Goal: Communication & Community: Answer question/provide support

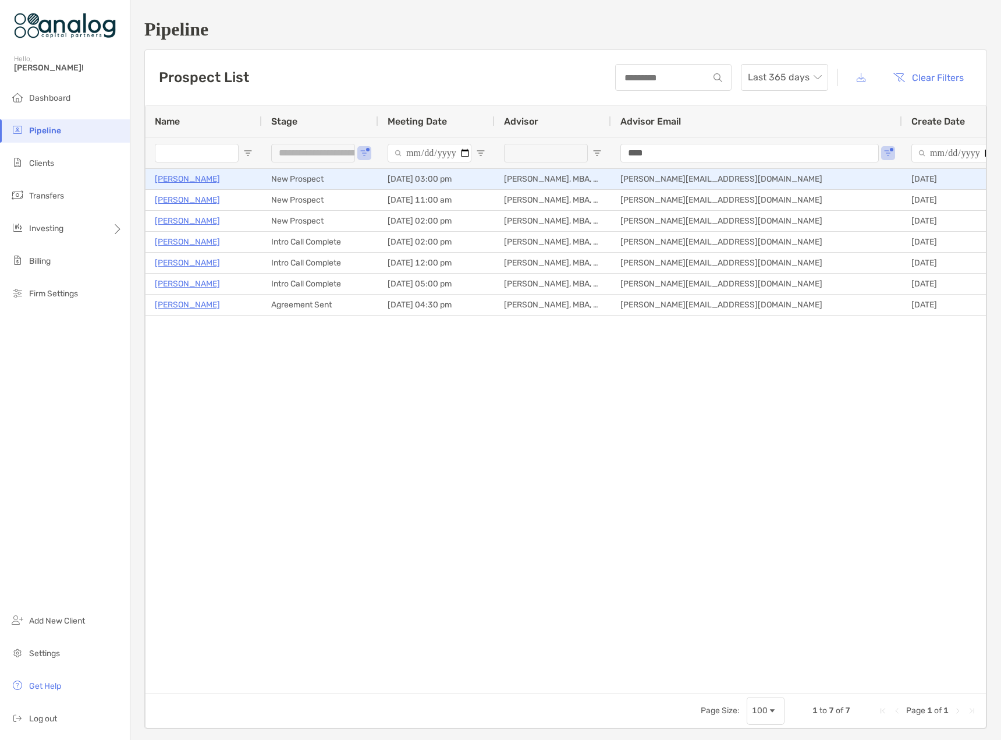
click at [194, 179] on p "[PERSON_NAME]" at bounding box center [187, 179] width 65 height 15
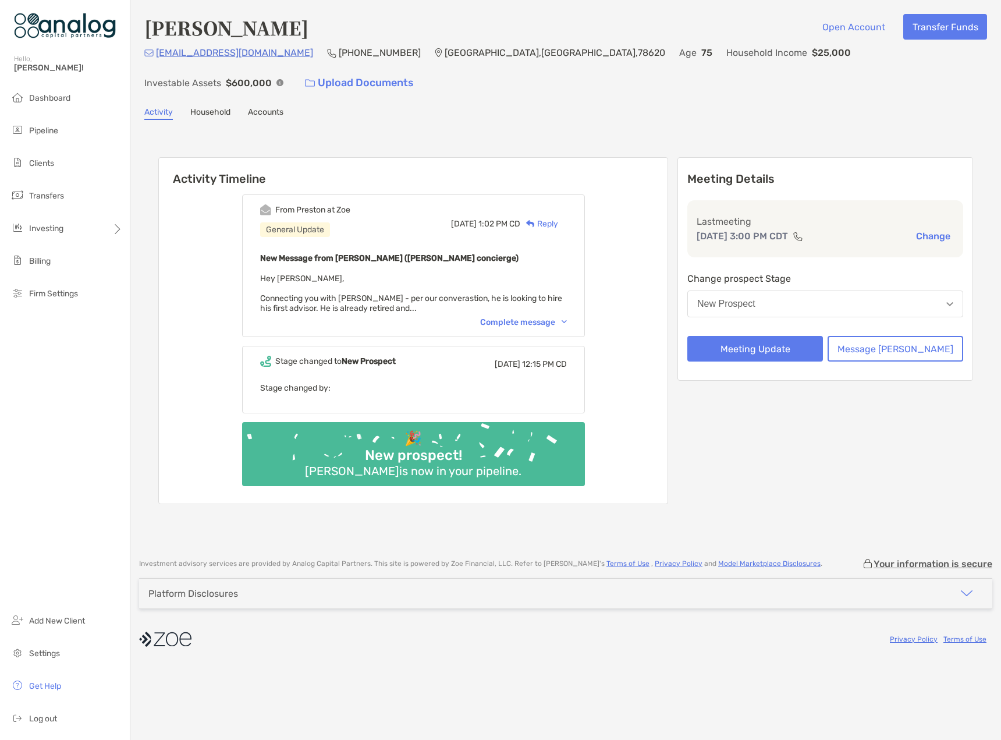
click at [534, 317] on div "Complete message" at bounding box center [523, 322] width 87 height 10
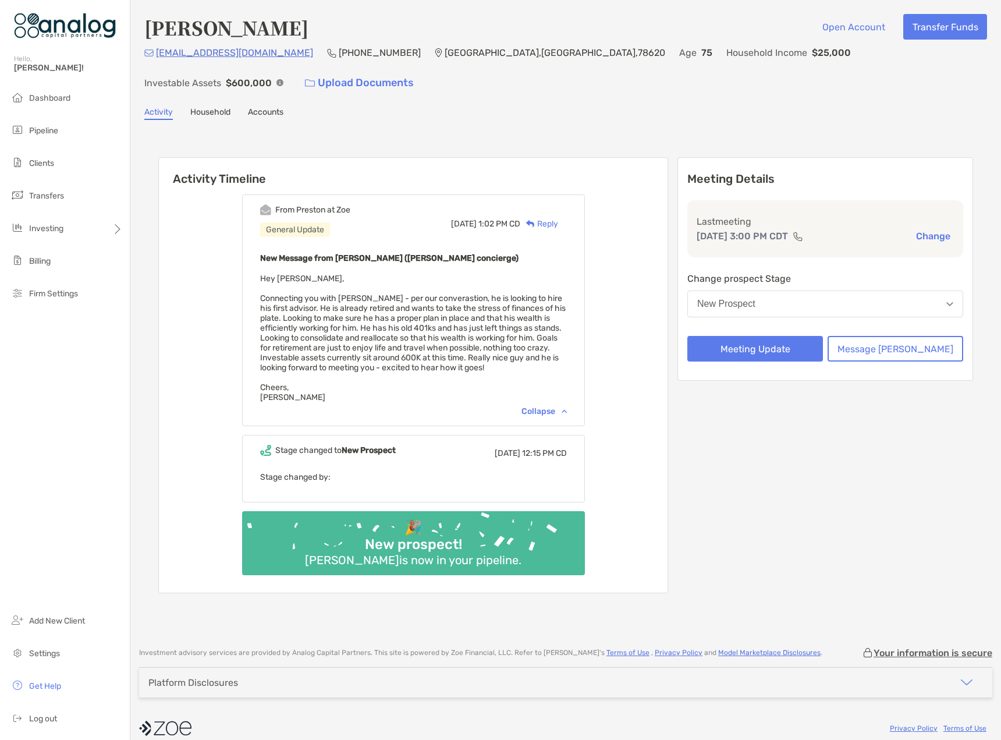
click at [810, 290] on button "New Prospect" at bounding box center [825, 303] width 276 height 27
click at [828, 132] on div "Activity Timeline From Preston at Zoe General Update Wed, Aug 20 1:02 PM CD Rep…" at bounding box center [565, 377] width 843 height 490
click at [831, 290] on button "New Prospect" at bounding box center [825, 303] width 276 height 27
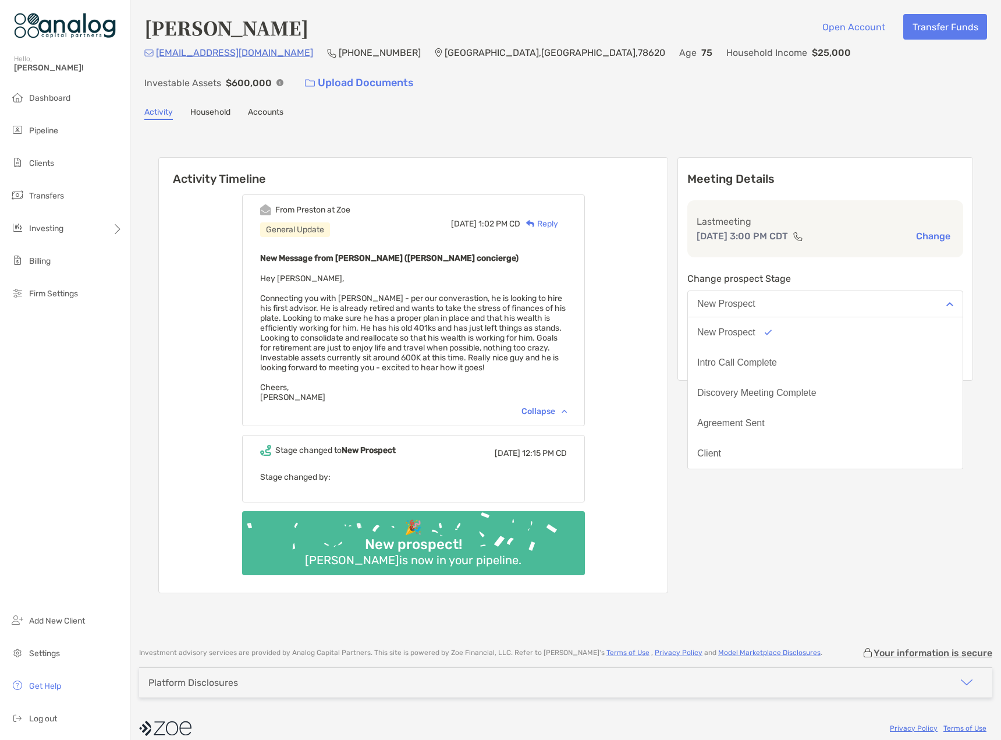
scroll to position [91, 0]
click at [791, 438] on button "No Show" at bounding box center [825, 453] width 275 height 30
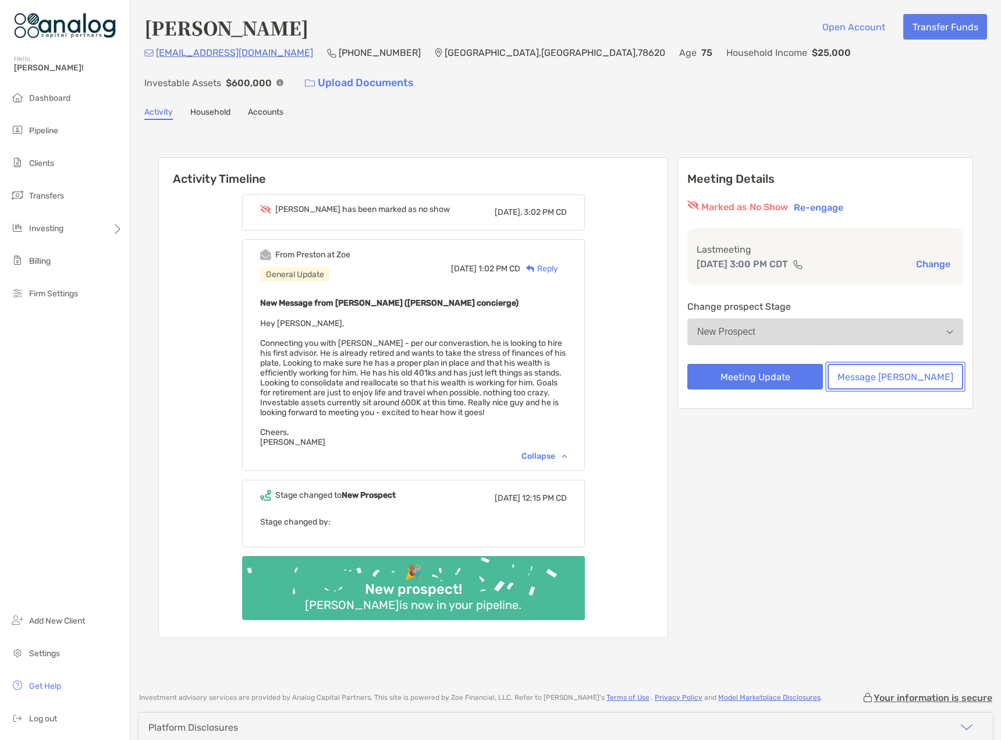
click at [863, 364] on button "Message [PERSON_NAME]" at bounding box center [896, 377] width 136 height 26
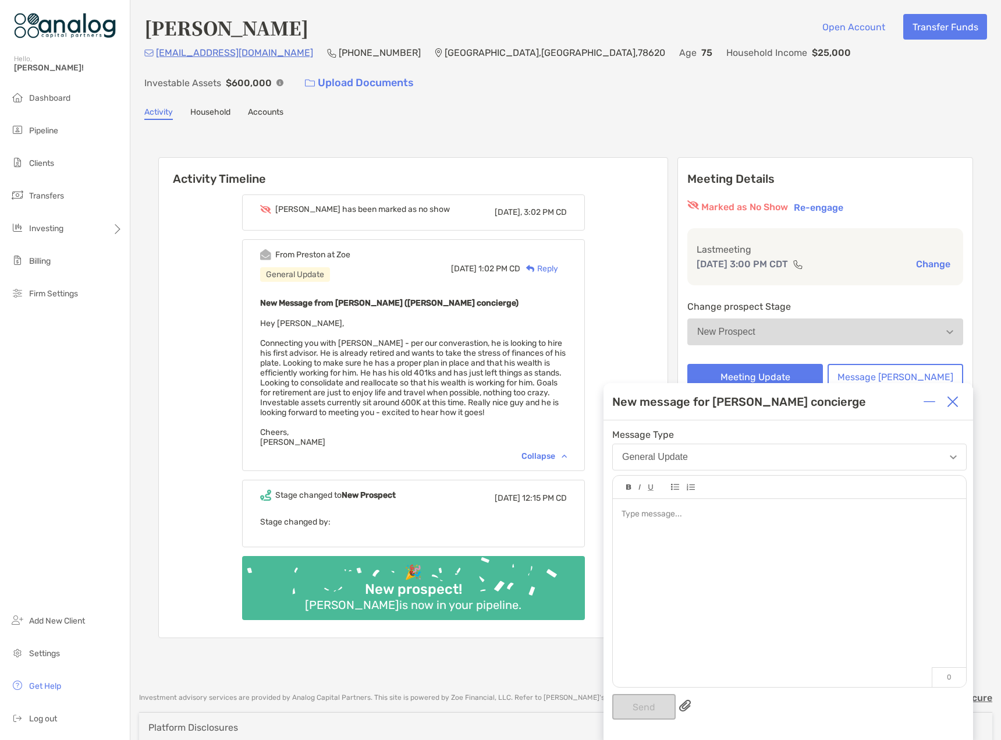
click at [760, 545] on div at bounding box center [789, 587] width 353 height 176
drag, startPoint x: 705, startPoint y: 548, endPoint x: 616, endPoint y: 516, distance: 94.8
click at [616, 516] on div "**********" at bounding box center [789, 587] width 353 height 176
click at [951, 403] on img at bounding box center [953, 402] width 12 height 12
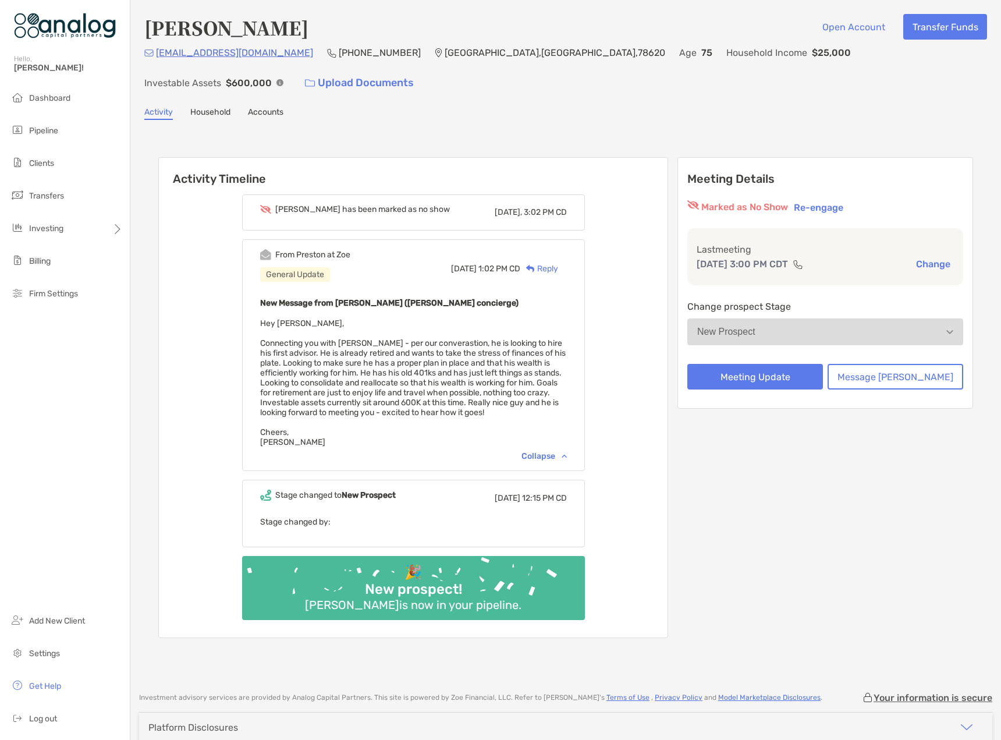
click at [847, 200] on button "Re-engage" at bounding box center [819, 207] width 56 height 14
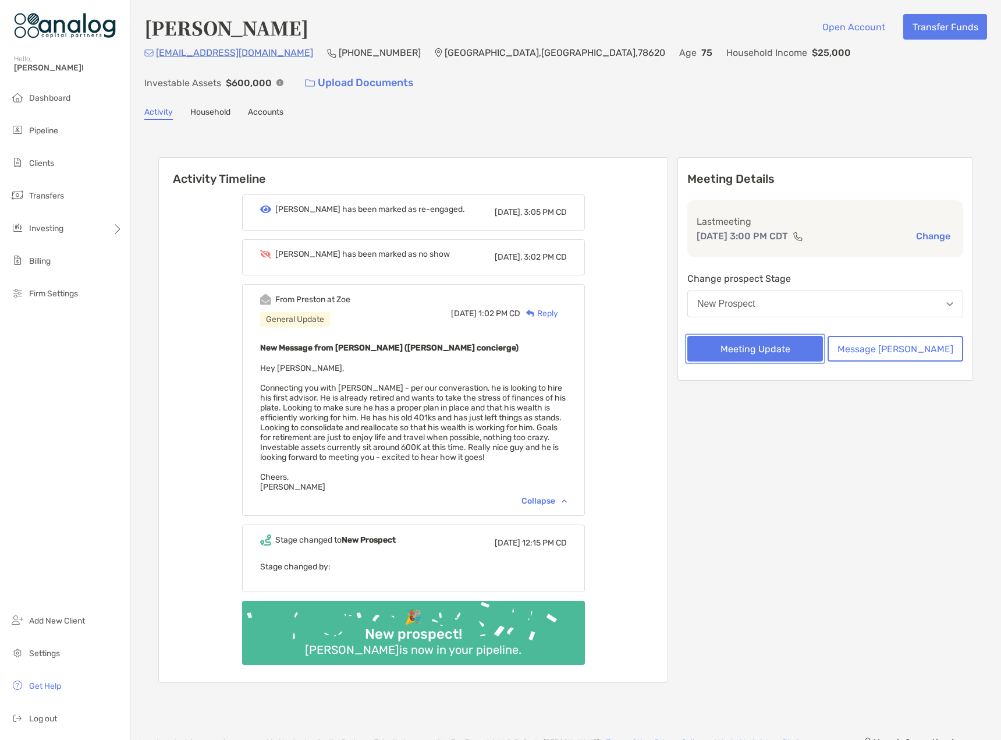
click at [782, 336] on button "Meeting Update" at bounding box center [755, 349] width 136 height 26
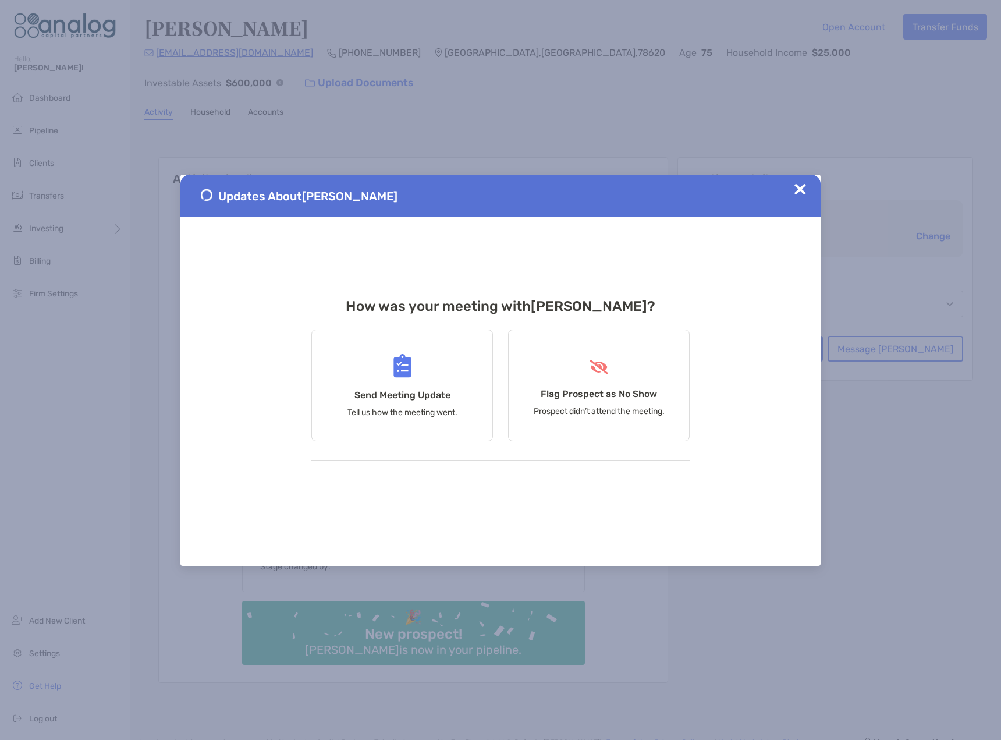
click at [805, 192] on img at bounding box center [801, 189] width 12 height 12
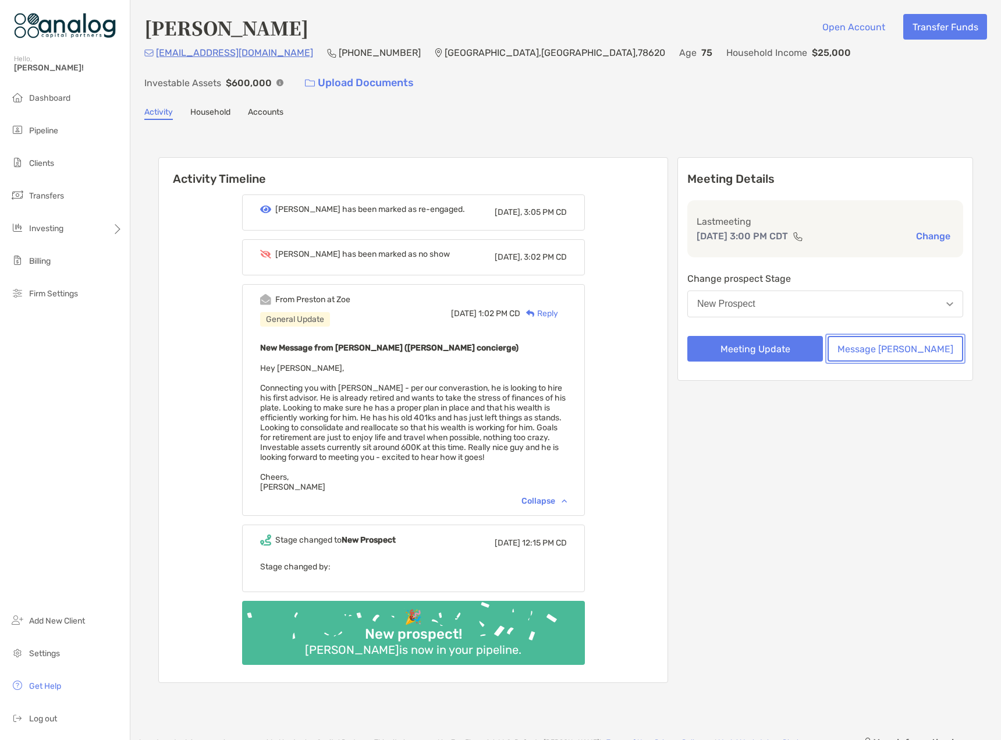
click at [887, 336] on button "Message [PERSON_NAME]" at bounding box center [896, 349] width 136 height 26
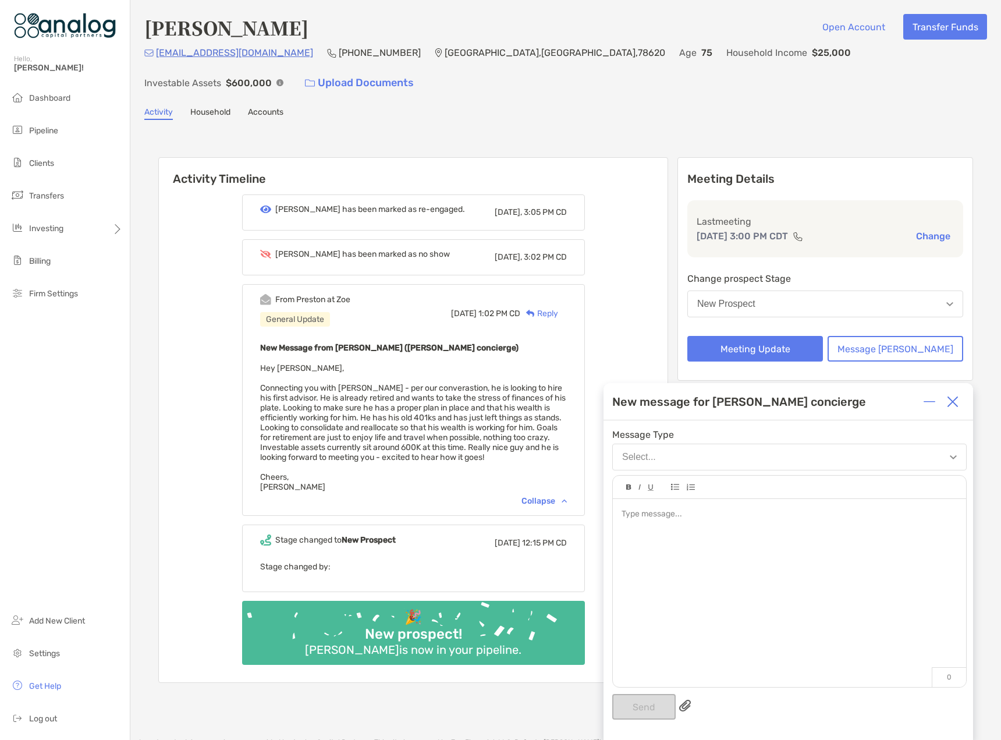
click at [699, 537] on div at bounding box center [789, 587] width 353 height 176
click at [660, 530] on div at bounding box center [789, 587] width 353 height 176
click at [635, 552] on div at bounding box center [789, 551] width 335 height 12
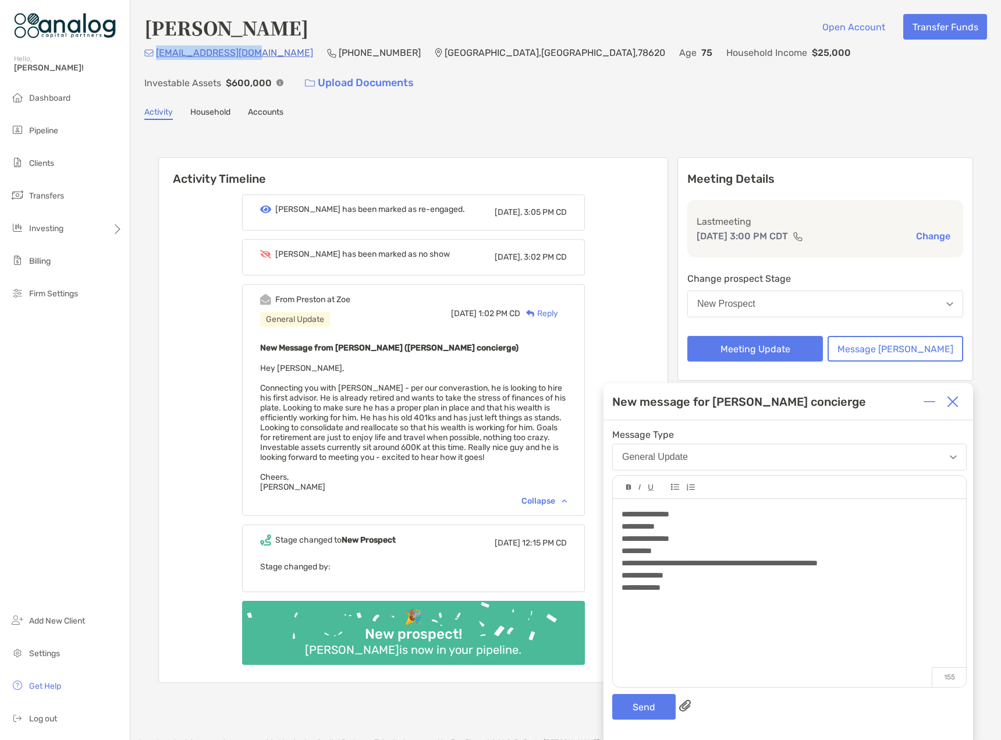
drag, startPoint x: 254, startPoint y: 55, endPoint x: 155, endPoint y: 60, distance: 99.1
click at [155, 60] on div "drubbicco@gmail.com (617) 549-2117 Dripping Springs , TX , 78620 Age 75 Househo…" at bounding box center [565, 70] width 843 height 50
copy p "[EMAIL_ADDRESS][DOMAIN_NAME]"
click at [696, 584] on div "**********" at bounding box center [789, 588] width 335 height 12
click at [660, 700] on button "Send" at bounding box center [643, 707] width 63 height 26
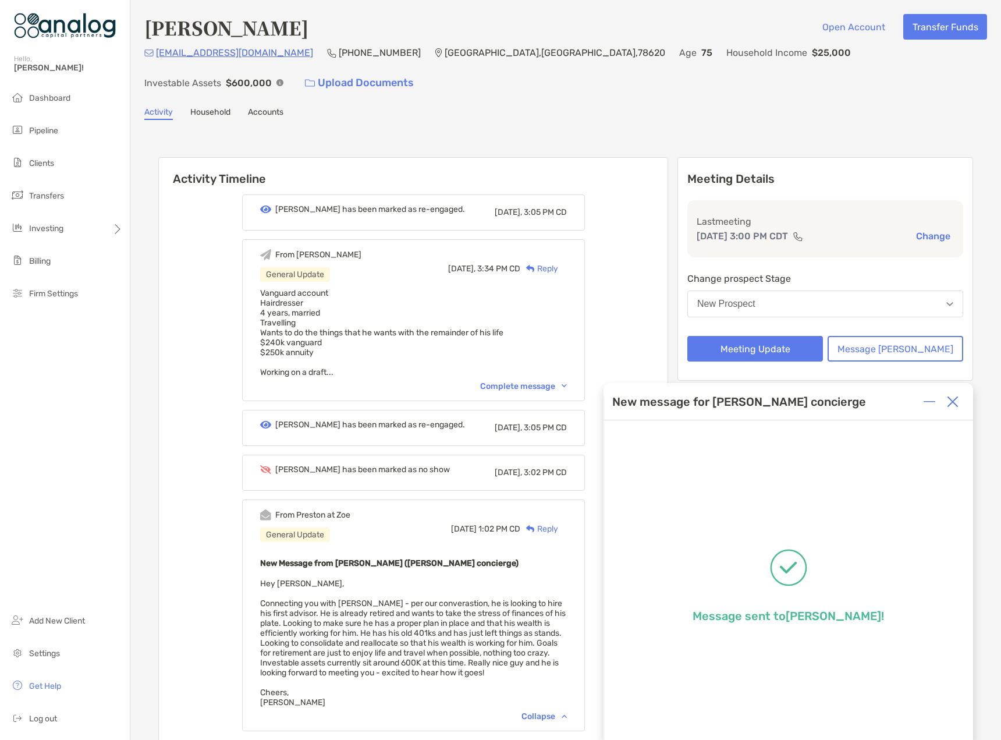
click at [954, 405] on img at bounding box center [953, 402] width 12 height 12
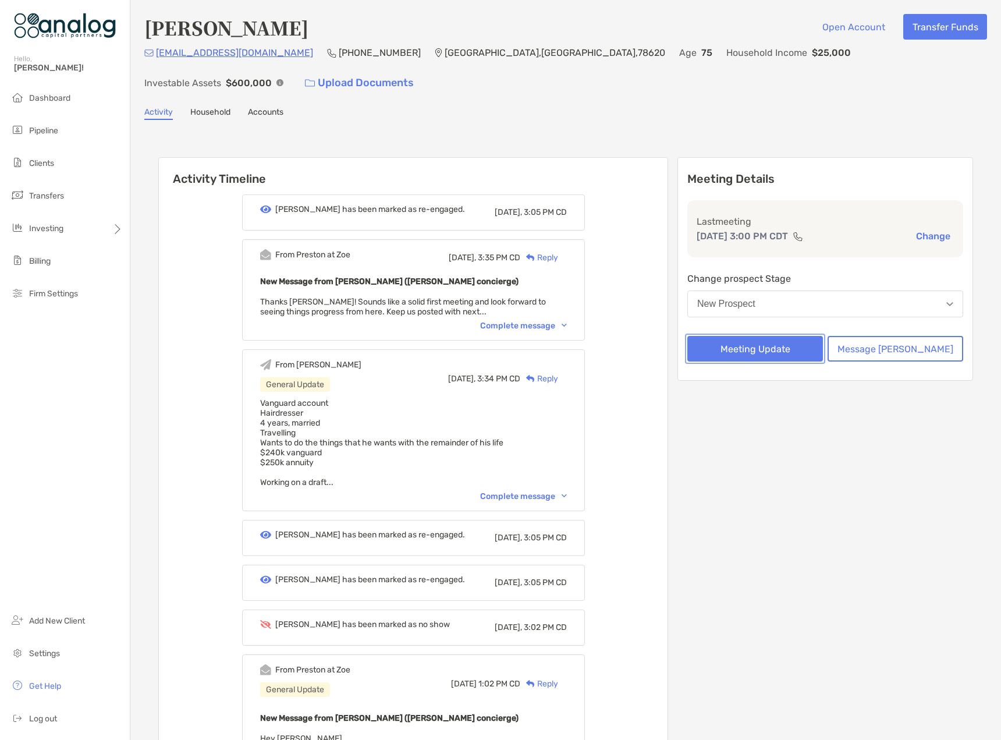
click at [777, 336] on button "Meeting Update" at bounding box center [755, 349] width 136 height 26
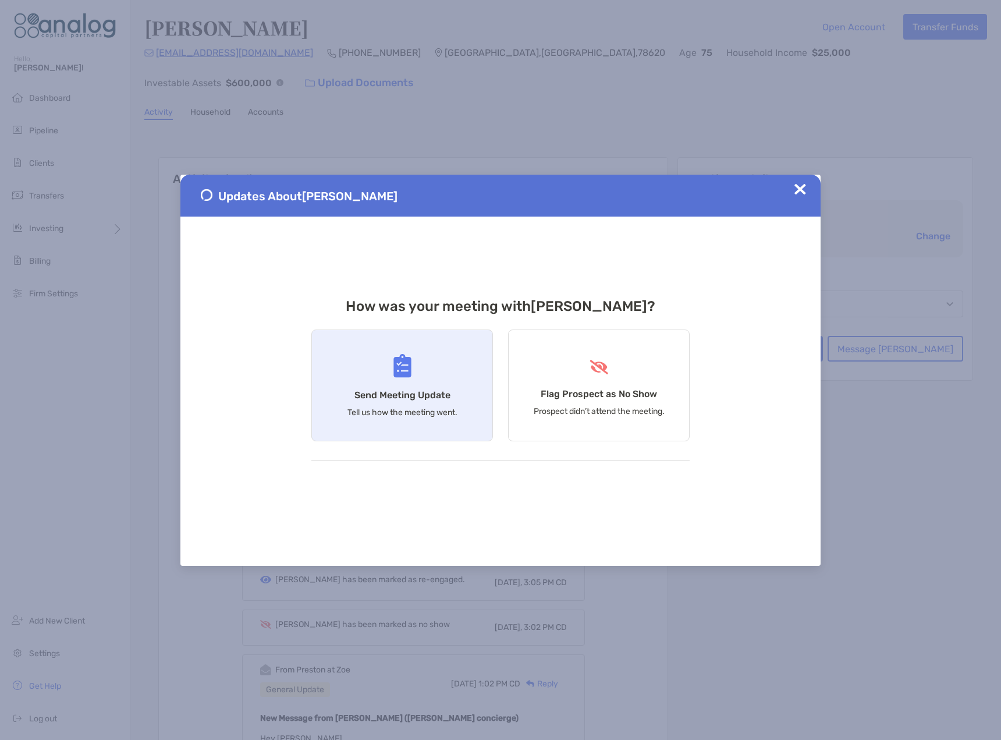
click at [390, 380] on div "Send Meeting Update Tell us how the meeting went." at bounding box center [402, 385] width 182 height 112
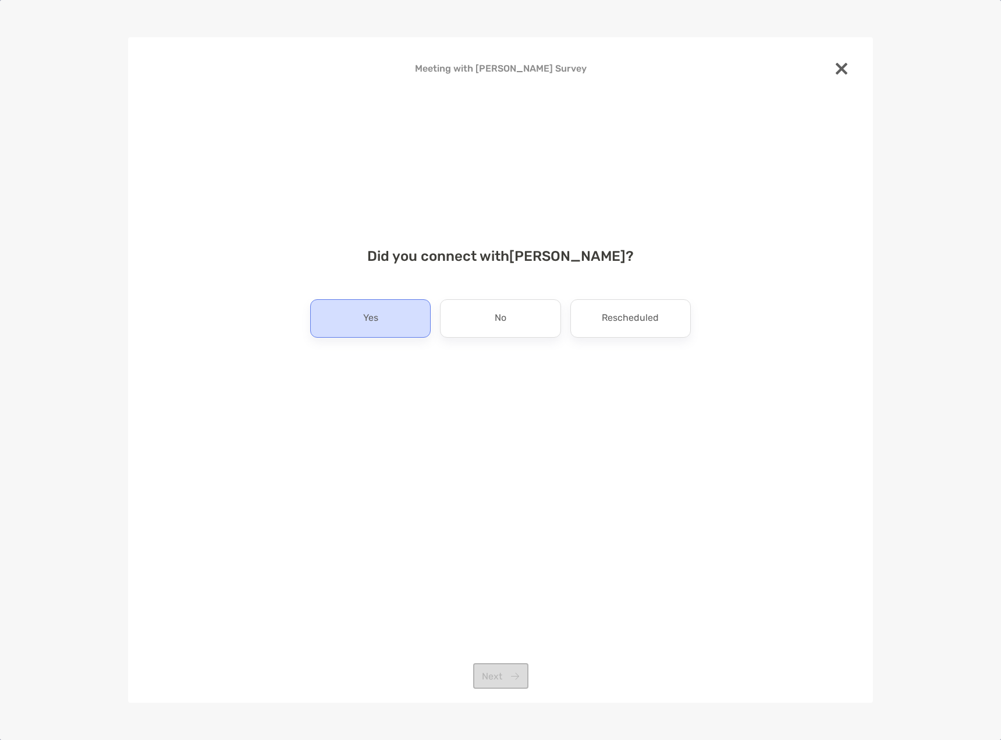
click at [369, 335] on div "Yes" at bounding box center [370, 318] width 120 height 38
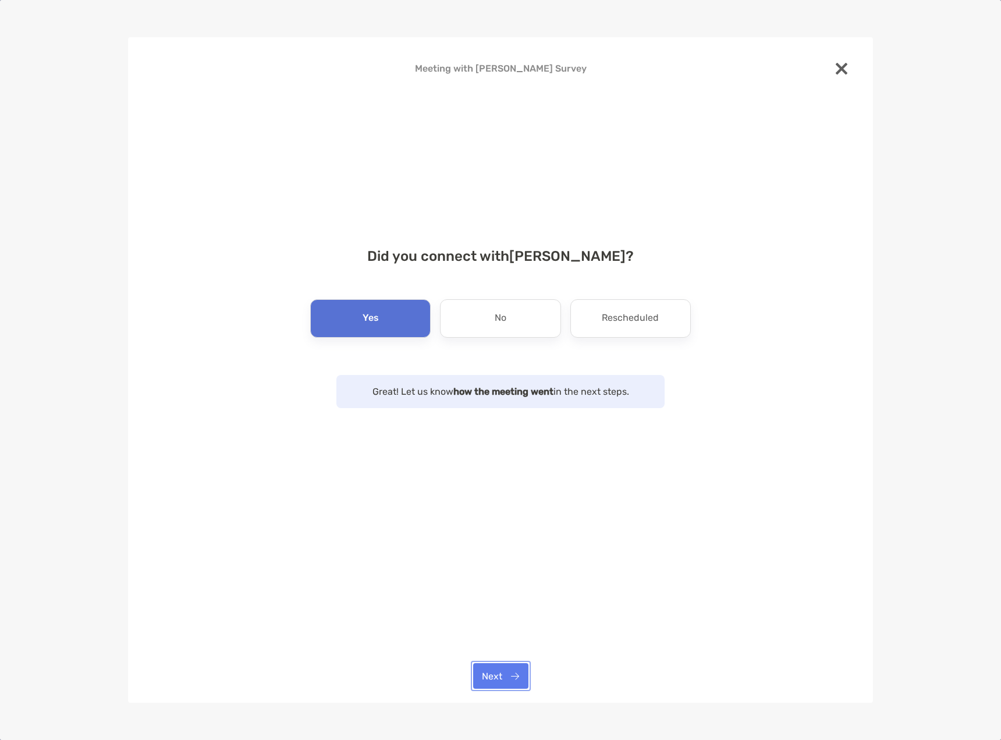
click at [487, 678] on button "Next" at bounding box center [500, 676] width 55 height 26
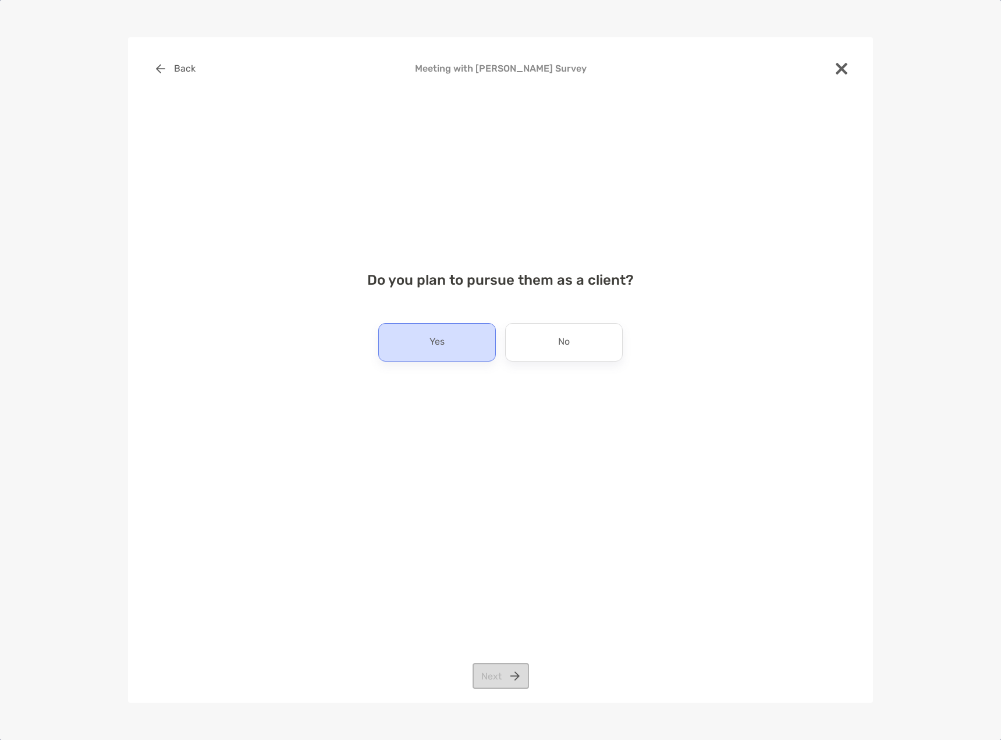
click at [437, 346] on p "Yes" at bounding box center [437, 342] width 15 height 19
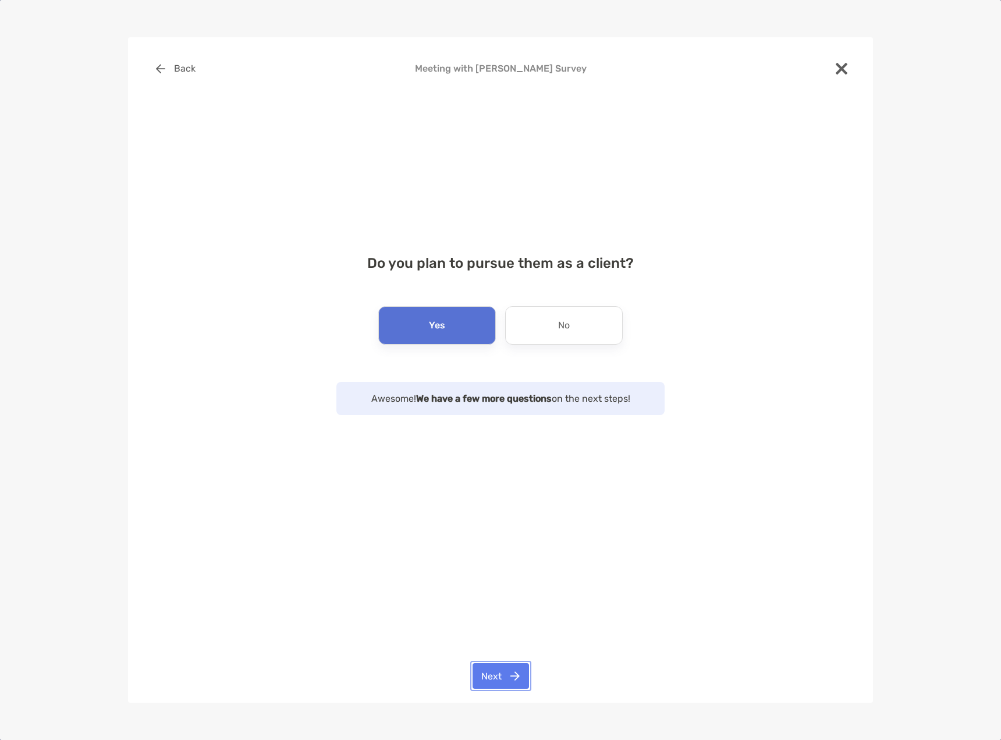
click at [490, 674] on button "Next" at bounding box center [501, 676] width 56 height 26
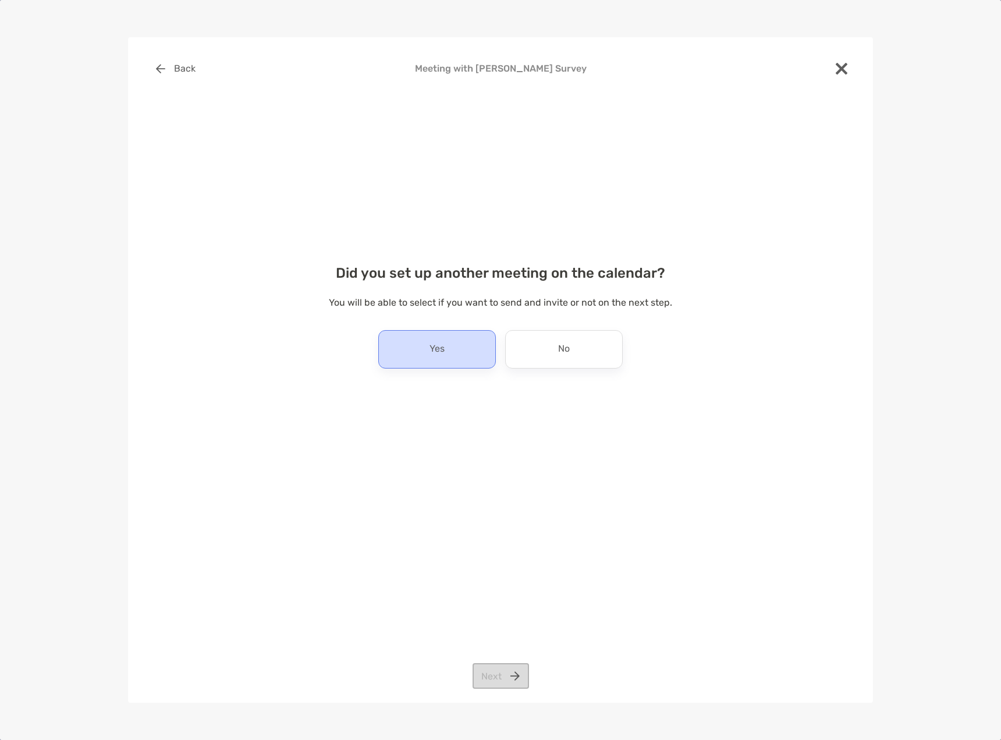
click at [470, 357] on div "Yes" at bounding box center [437, 349] width 118 height 38
click at [509, 678] on button "Next" at bounding box center [501, 676] width 56 height 26
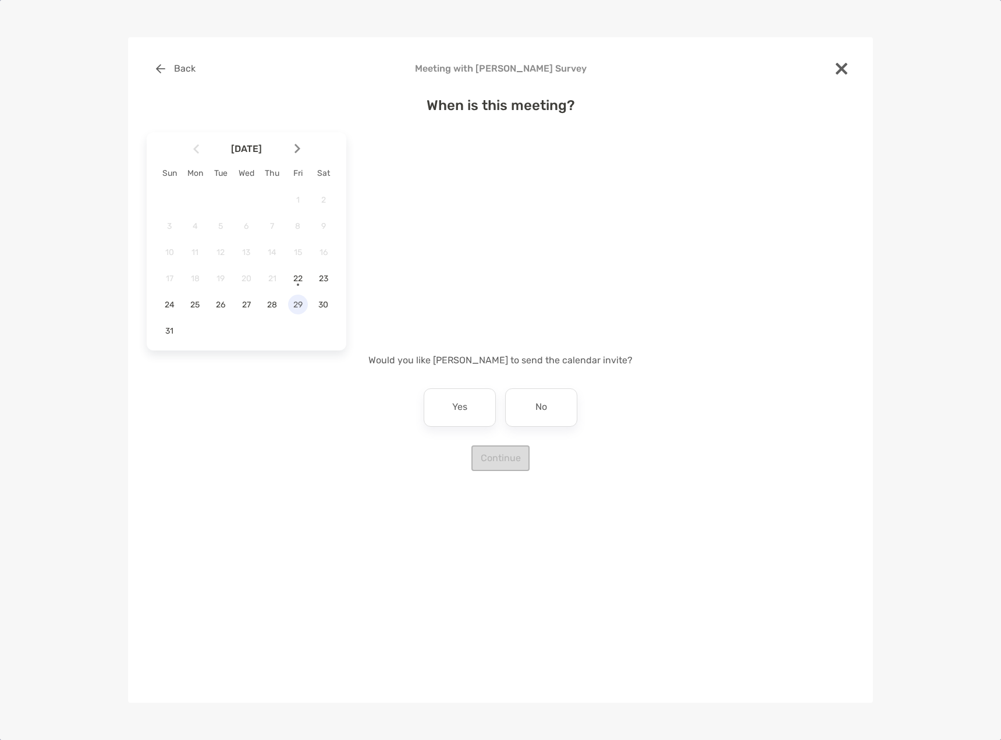
click at [301, 301] on span "29" at bounding box center [298, 305] width 20 height 10
click at [478, 264] on div "3:30 pm" at bounding box center [488, 261] width 78 height 27
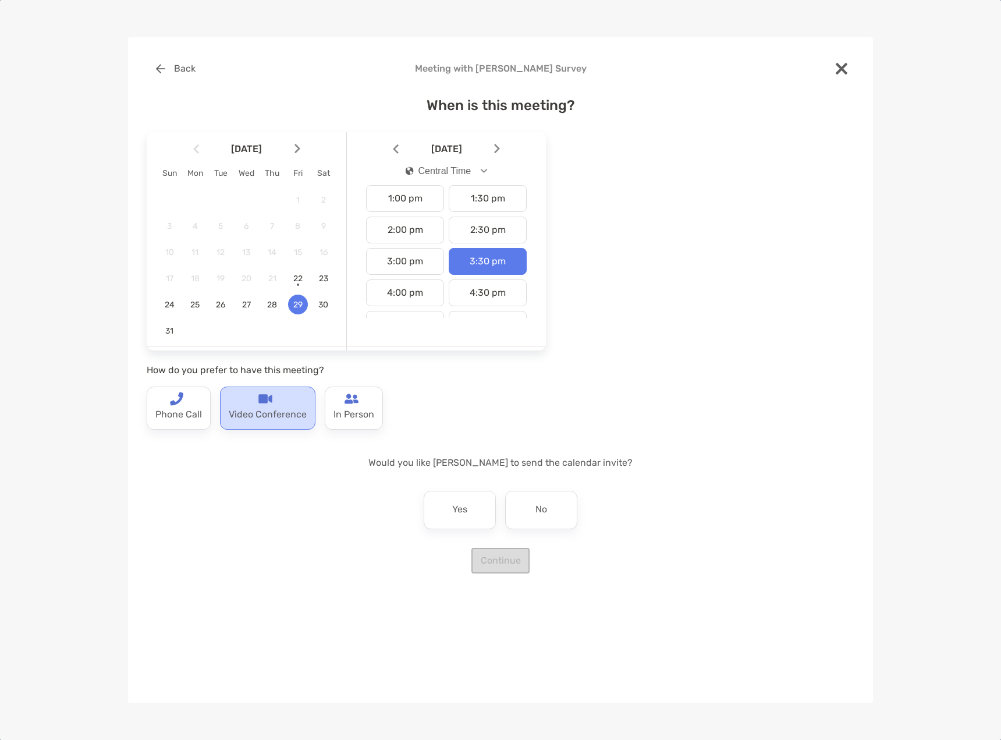
click at [259, 411] on p "Video Conference" at bounding box center [268, 415] width 78 height 19
click at [487, 517] on div "Yes" at bounding box center [460, 510] width 72 height 38
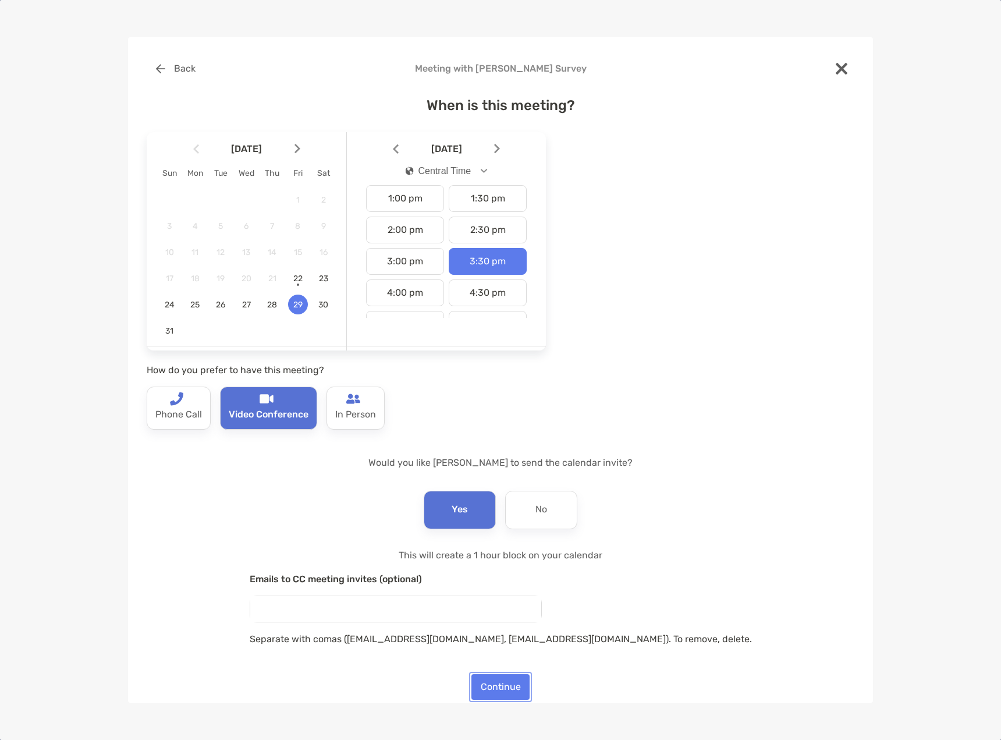
click at [508, 687] on button "Continue" at bounding box center [501, 687] width 58 height 26
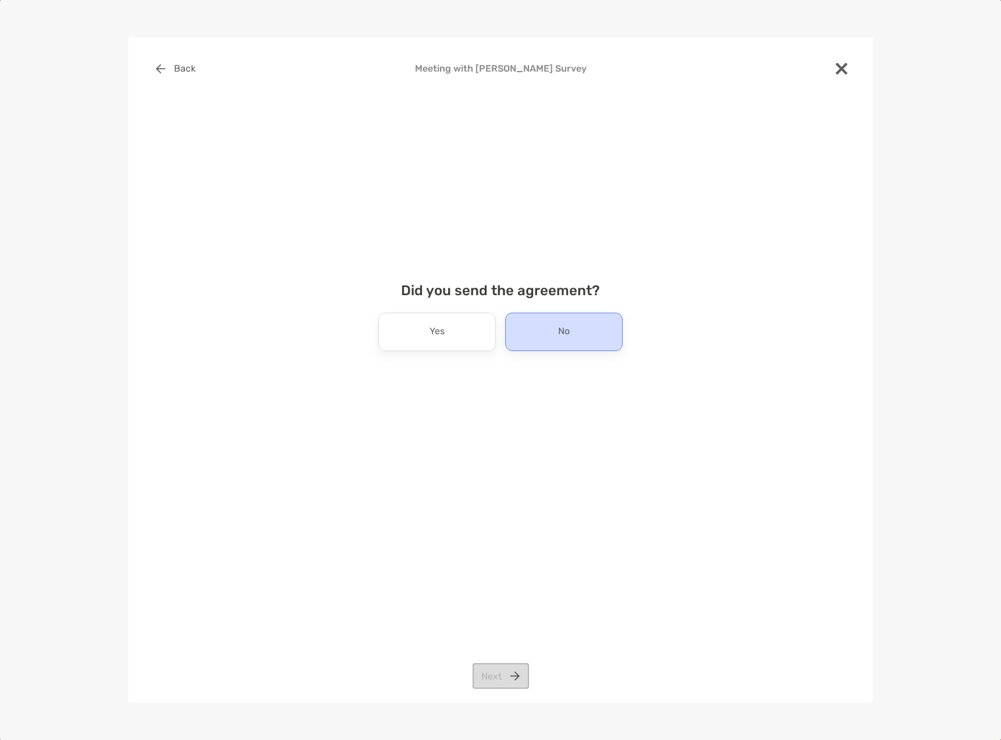
click at [536, 329] on div "No" at bounding box center [564, 332] width 118 height 38
click at [499, 677] on button "Next" at bounding box center [501, 676] width 56 height 26
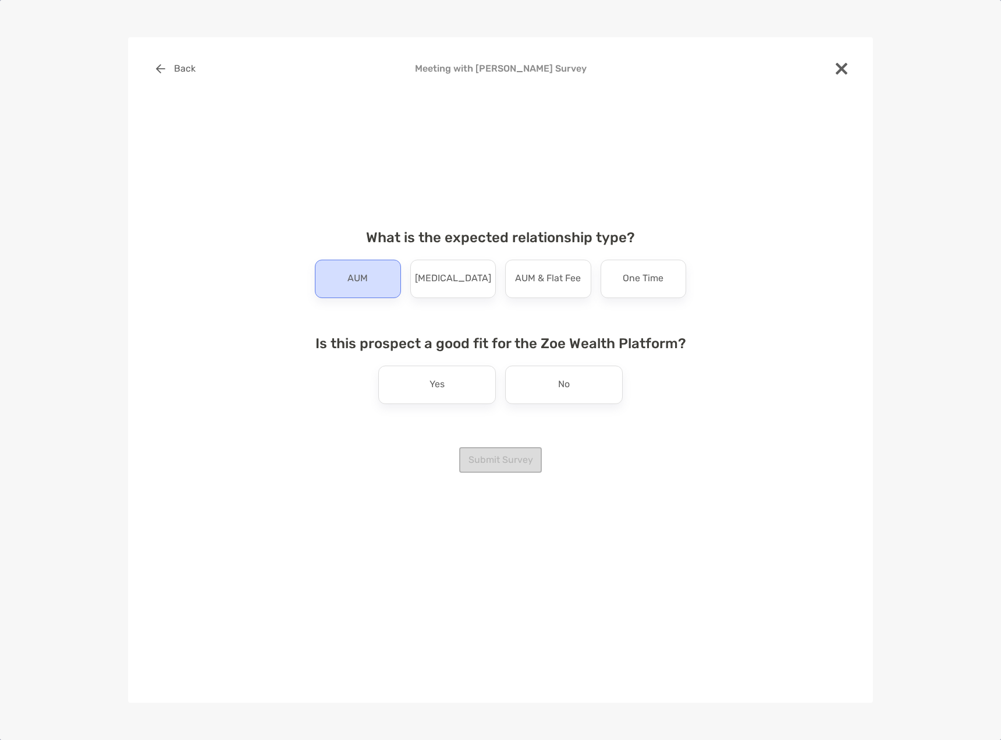
click at [359, 281] on p "AUM" at bounding box center [358, 279] width 20 height 19
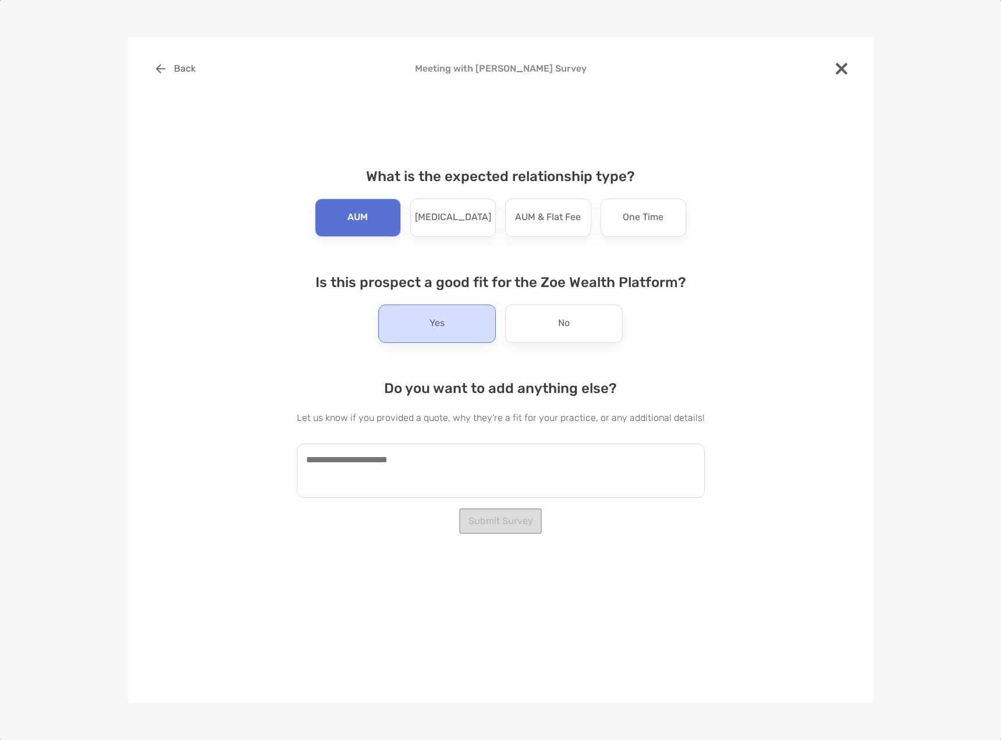
click at [431, 325] on p "Yes" at bounding box center [437, 323] width 15 height 19
click at [516, 526] on button "Submit Survey" at bounding box center [500, 521] width 83 height 26
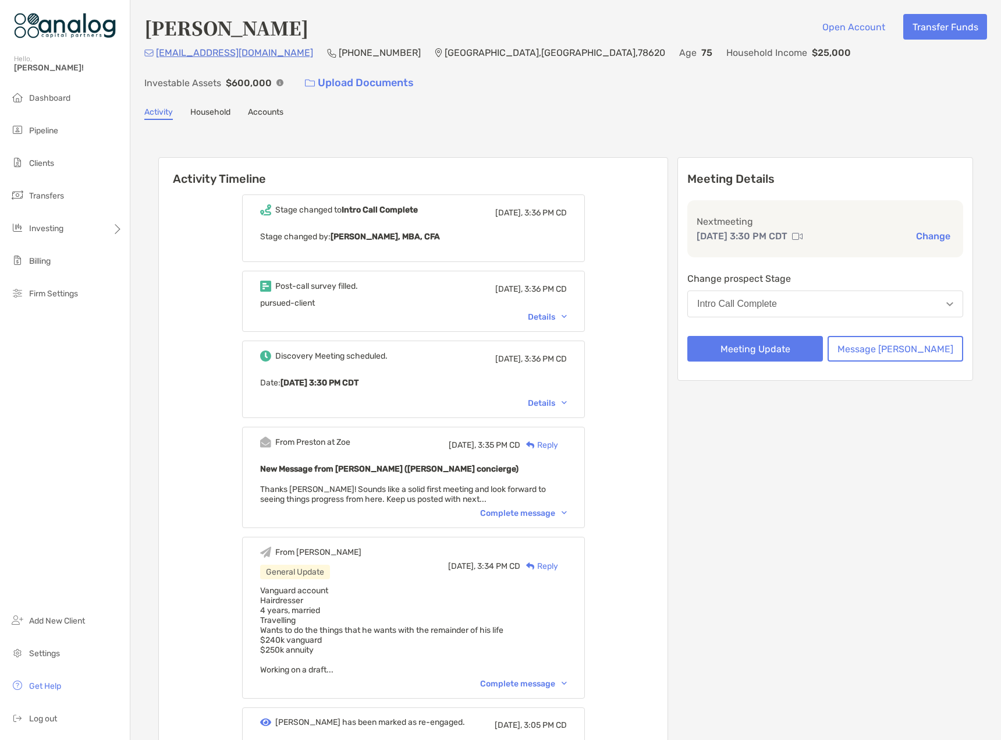
click at [550, 508] on div "Complete message" at bounding box center [523, 513] width 87 height 10
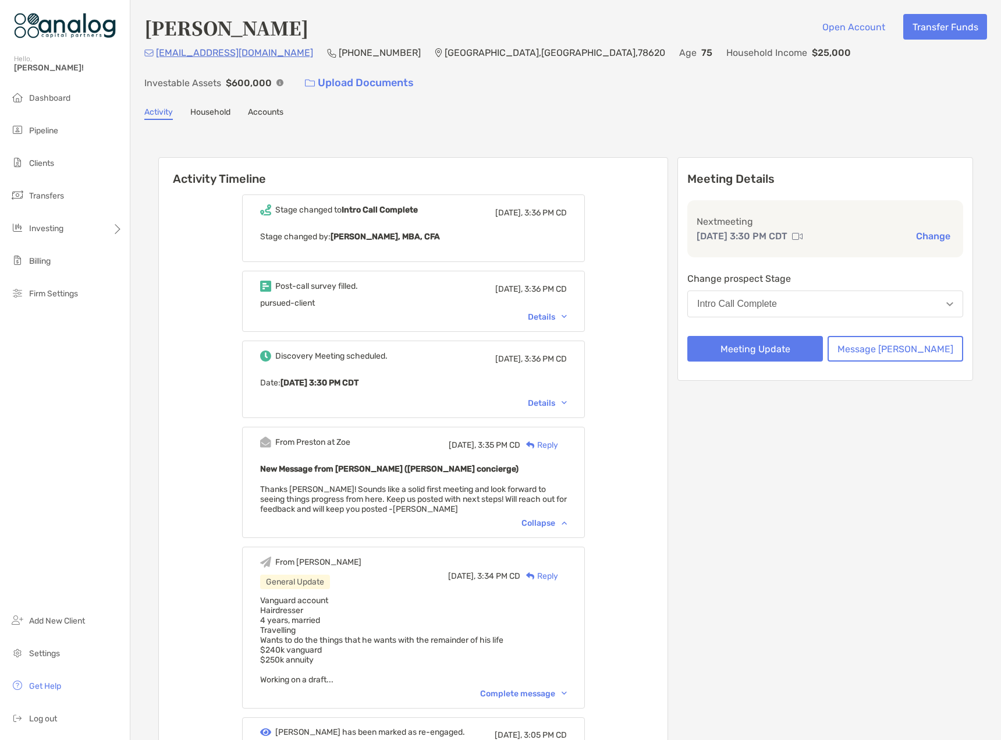
click at [558, 439] on div "Reply" at bounding box center [539, 445] width 38 height 12
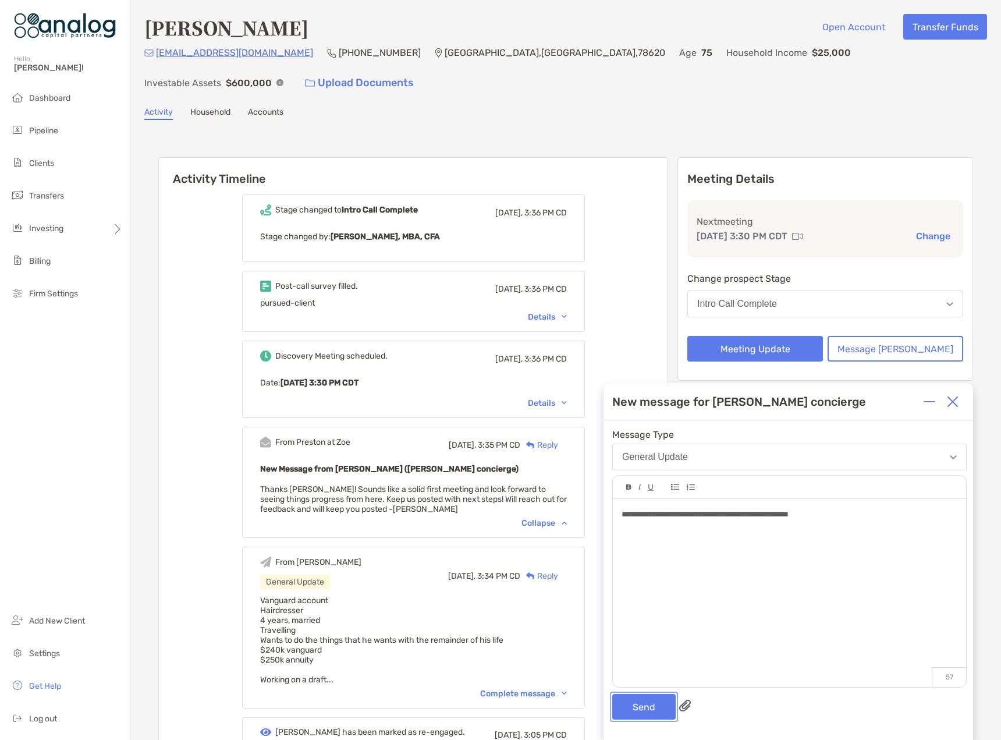
click at [629, 706] on button "Send" at bounding box center [643, 707] width 63 height 26
